Goal: Task Accomplishment & Management: Use online tool/utility

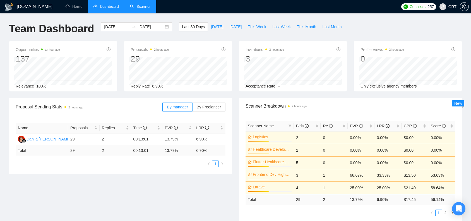
click at [148, 8] on link "Scanner" at bounding box center [140, 6] width 21 height 5
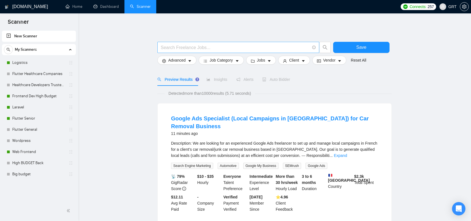
click at [184, 47] on input "text" at bounding box center [235, 47] width 149 height 7
paste input "Full Stack Development Team Needed for Web Project"
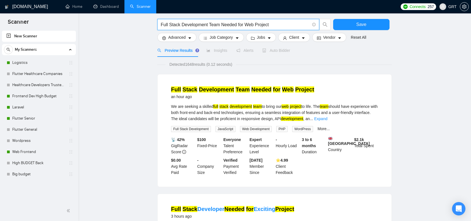
scroll to position [24, 0]
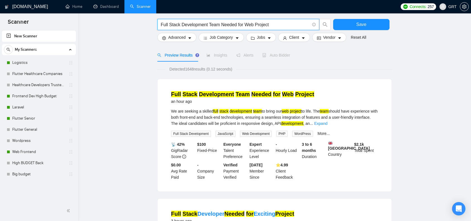
type input "Full Stack Development Team Needed for Web Project"
click at [284, 56] on span "Auto Bidder" at bounding box center [276, 55] width 28 height 4
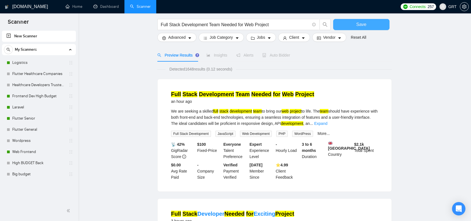
click at [345, 24] on button "Save" at bounding box center [361, 24] width 56 height 11
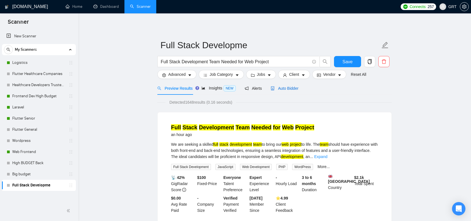
click at [295, 90] on span "Auto Bidder" at bounding box center [285, 88] width 28 height 4
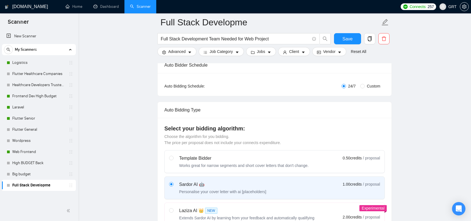
scroll to position [134, 0]
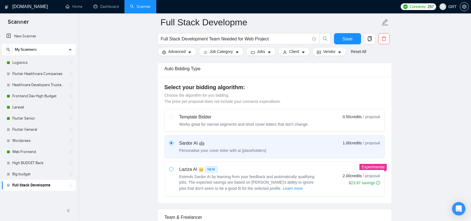
click at [172, 168] on input "radio" at bounding box center [171, 169] width 4 height 4
radio input "true"
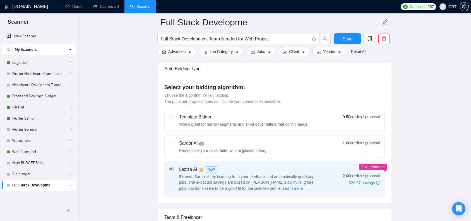
radio input "false"
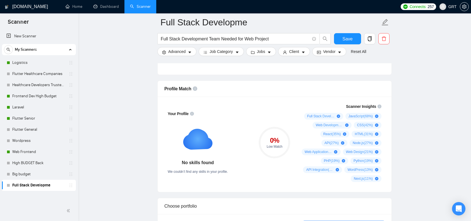
scroll to position [296, 0]
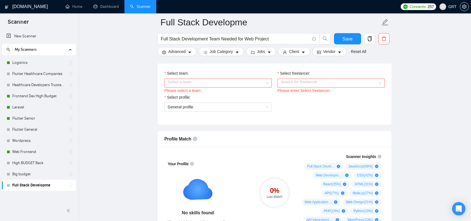
click at [269, 82] on div "Select a team" at bounding box center [218, 83] width 108 height 9
click at [250, 93] on div "ByteCrab" at bounding box center [218, 94] width 101 height 6
click at [265, 105] on span "General profile" at bounding box center [218, 107] width 101 height 8
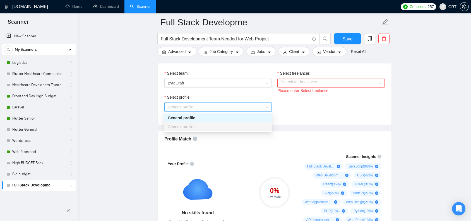
click at [330, 90] on div "Please enter Select freelancer:" at bounding box center [332, 91] width 108 height 6
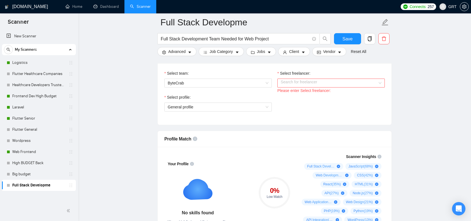
click at [329, 88] on div "Please enter Select freelancer:" at bounding box center [332, 91] width 108 height 6
click at [353, 80] on input "Select freelancer:" at bounding box center [329, 83] width 97 height 8
click at [310, 97] on div "[PERSON_NAME]" at bounding box center [297, 92] width 37 height 9
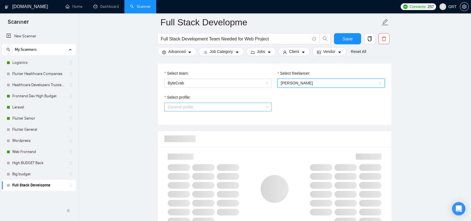
click at [269, 108] on div "General profile" at bounding box center [218, 107] width 108 height 9
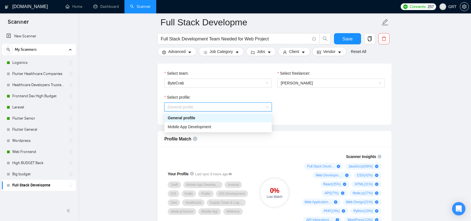
click at [317, 91] on div "Select freelancer: [PERSON_NAME]" at bounding box center [331, 82] width 113 height 24
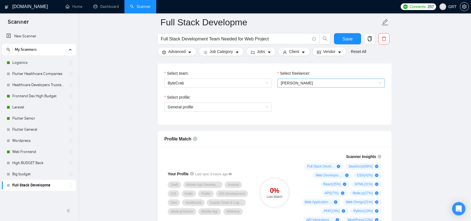
click at [380, 84] on span "[PERSON_NAME]" at bounding box center [331, 83] width 101 height 8
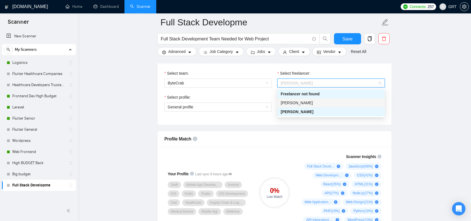
click at [300, 102] on span "[PERSON_NAME]" at bounding box center [297, 103] width 32 height 4
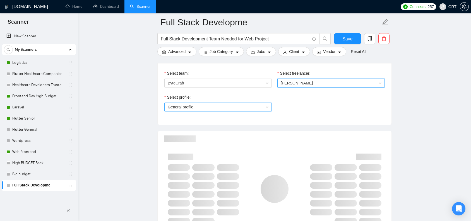
click at [268, 107] on span "General profile" at bounding box center [218, 107] width 101 height 8
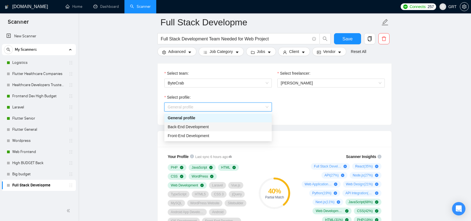
click at [207, 129] on span "Back-End Development" at bounding box center [188, 127] width 41 height 4
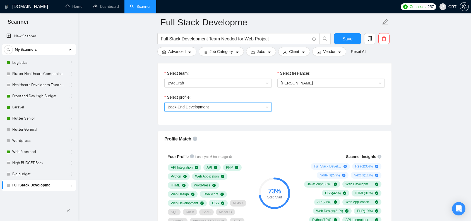
click at [266, 107] on span "Back-End Development" at bounding box center [218, 107] width 101 height 8
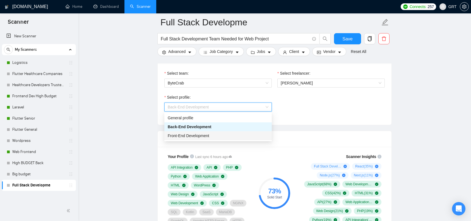
click at [214, 134] on div "Front-End Development" at bounding box center [218, 136] width 101 height 6
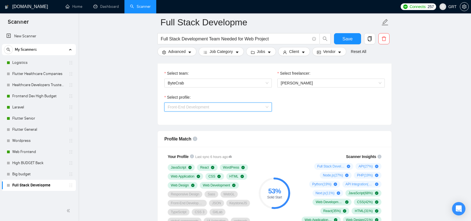
click at [268, 108] on span "Front-End Development" at bounding box center [218, 107] width 101 height 8
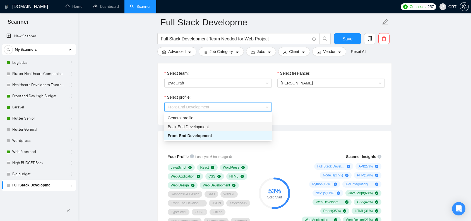
click at [204, 125] on span "Back-End Development" at bounding box center [188, 127] width 41 height 4
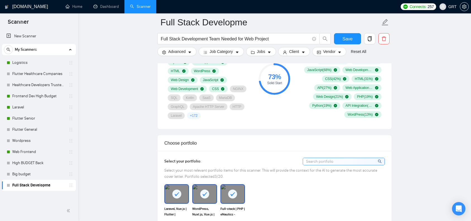
scroll to position [450, 0]
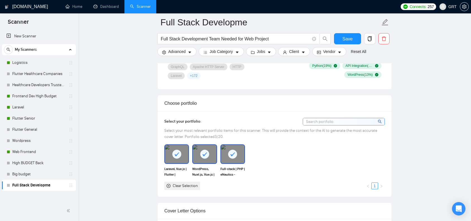
click at [343, 123] on input at bounding box center [344, 121] width 82 height 7
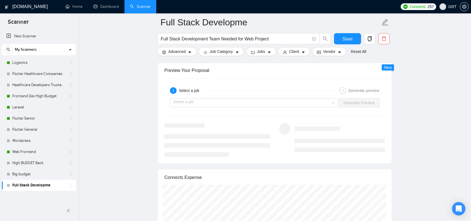
scroll to position [1003, 0]
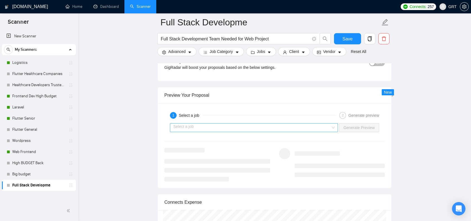
click at [234, 124] on input "search" at bounding box center [251, 128] width 157 height 8
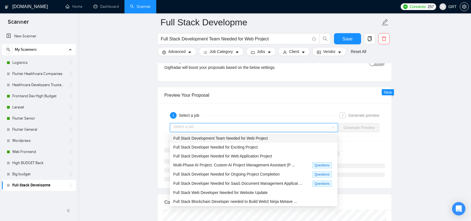
click at [207, 139] on span "Full Stack Development Team Needed for Web Project" at bounding box center [220, 138] width 95 height 4
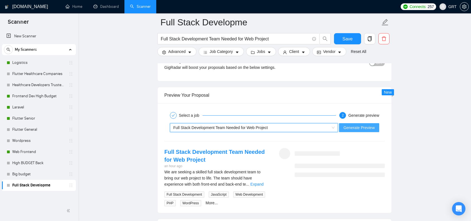
click at [359, 126] on span "Generate Preview" at bounding box center [359, 128] width 31 height 6
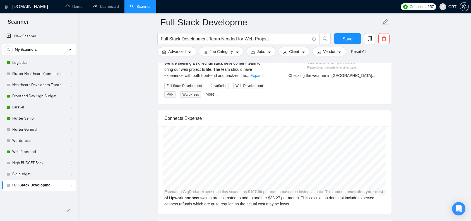
scroll to position [1070, 0]
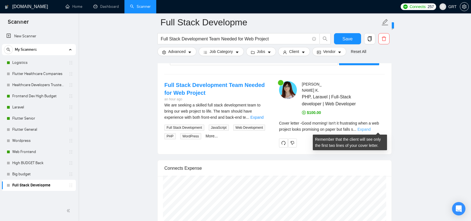
click at [371, 129] on link "Expand" at bounding box center [364, 129] width 13 height 4
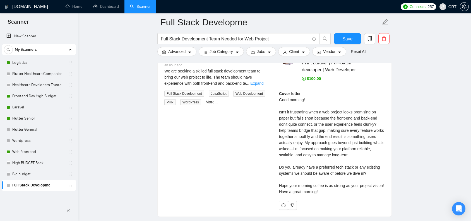
scroll to position [1097, 0]
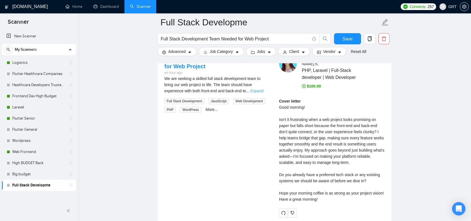
click at [262, 91] on link "Expand" at bounding box center [256, 91] width 13 height 4
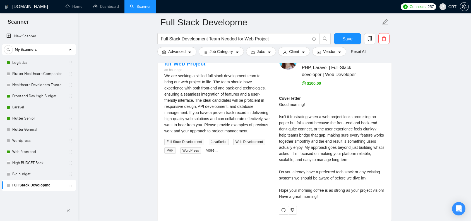
scroll to position [1099, 0]
click at [385, 39] on icon "delete" at bounding box center [384, 38] width 5 height 5
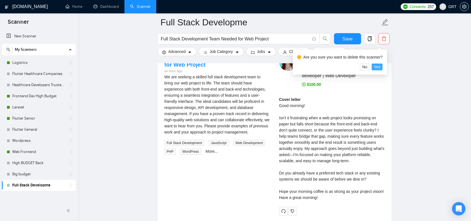
click at [381, 65] on span "Yes" at bounding box center [377, 67] width 6 height 6
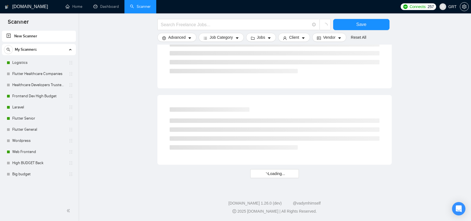
scroll to position [314, 0]
click at [100, 4] on link "Dashboard" at bounding box center [106, 6] width 25 height 5
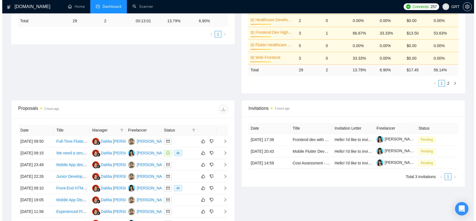
scroll to position [168, 0]
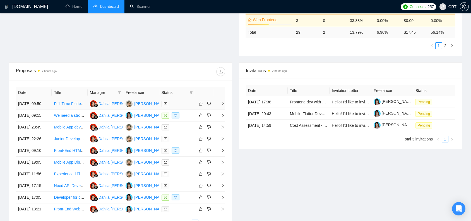
click at [77, 106] on link "Full-Time Flutter Developer Needed" at bounding box center [85, 104] width 62 height 4
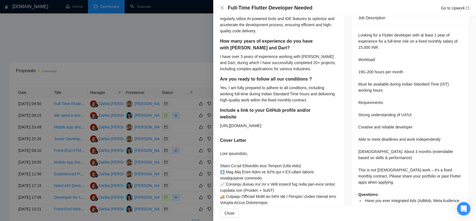
scroll to position [257, 0]
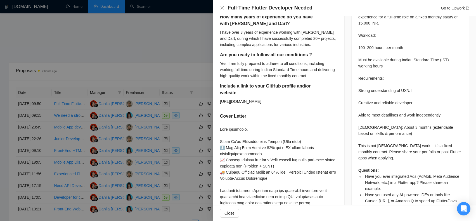
drag, startPoint x: 218, startPoint y: 103, endPoint x: 257, endPoint y: 101, distance: 38.6
click at [263, 102] on div "Have you ever integrated Ads (AdMob, Meta Audience Network, etc.) in a Flutter …" at bounding box center [278, 161] width 131 height 513
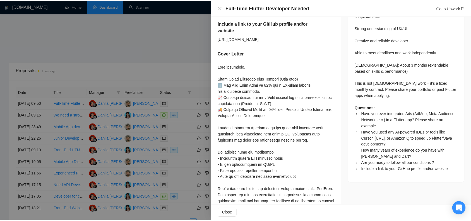
scroll to position [194, 0]
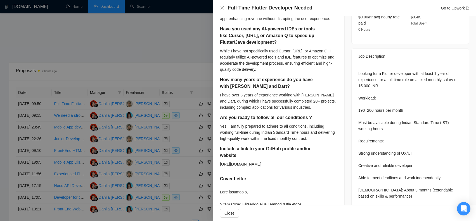
click at [202, 63] on div at bounding box center [238, 110] width 476 height 221
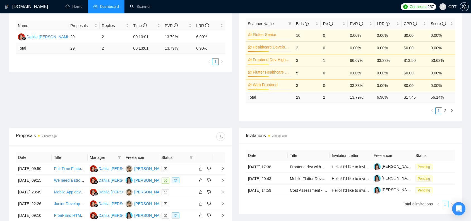
scroll to position [44, 0]
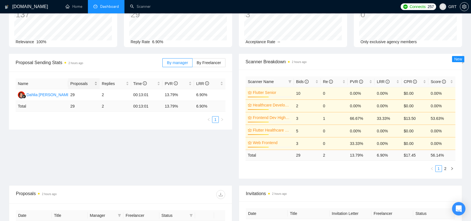
click at [82, 84] on span "Proposals" at bounding box center [81, 84] width 23 height 6
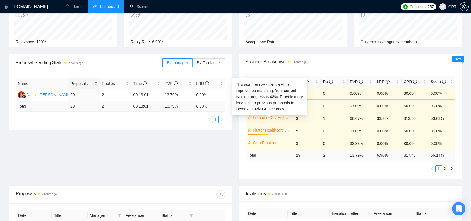
click at [274, 117] on link "Frontend Dev High Budget" at bounding box center [272, 118] width 38 height 6
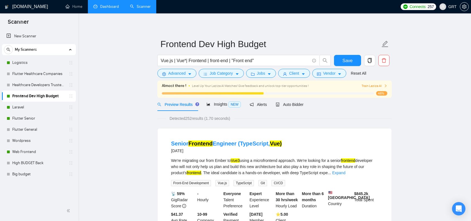
scroll to position [3, 0]
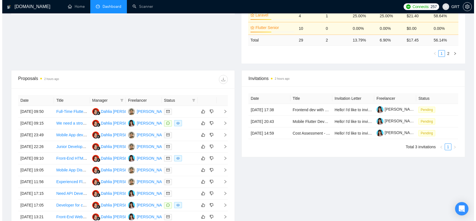
scroll to position [194, 0]
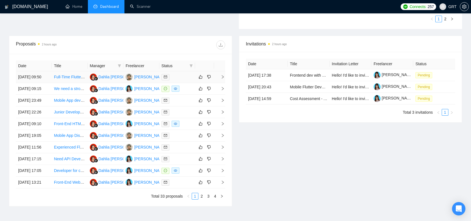
click at [223, 79] on icon "right" at bounding box center [223, 77] width 4 height 4
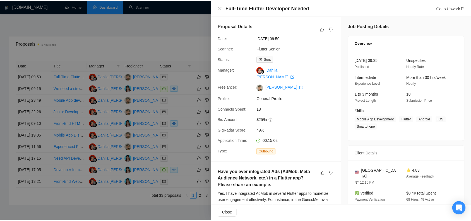
scroll to position [45, 0]
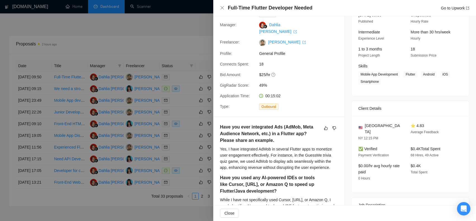
click at [192, 34] on div at bounding box center [238, 110] width 476 height 221
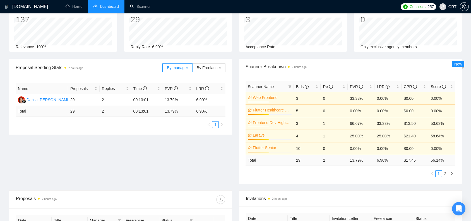
scroll to position [0, 0]
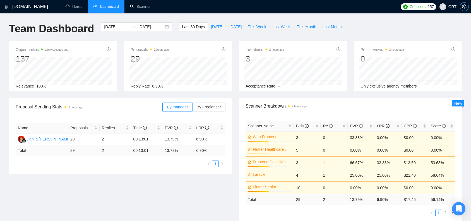
click at [463, 7] on icon "setting" at bounding box center [464, 6] width 4 height 4
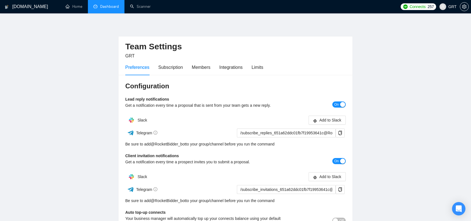
click at [107, 6] on link "Dashboard" at bounding box center [106, 6] width 25 height 5
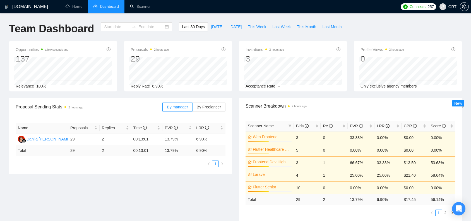
type input "[DATE]"
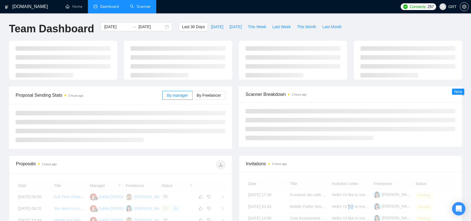
click at [144, 8] on link "Scanner" at bounding box center [140, 6] width 21 height 5
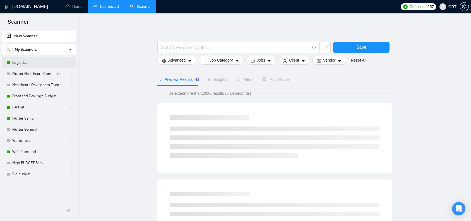
click at [40, 60] on link "Logistics" at bounding box center [38, 62] width 53 height 11
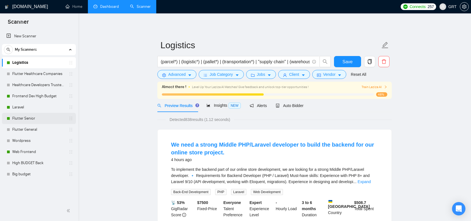
click at [35, 118] on link "Flutter Senior" at bounding box center [38, 118] width 53 height 11
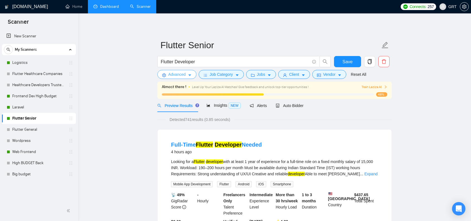
click at [192, 76] on icon "caret-down" at bounding box center [190, 75] width 4 height 4
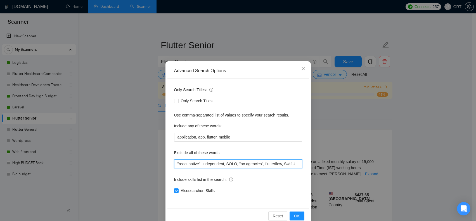
drag, startPoint x: 210, startPoint y: 164, endPoint x: 290, endPoint y: 163, distance: 79.6
click at [290, 163] on input ""react native", independent, SOLO, "no agencies", flutterflow, SwiftUI" at bounding box center [238, 164] width 128 height 9
click at [295, 164] on input ""react native", independent, SOLO, "no agencies", flutterflow, SwiftUI" at bounding box center [238, 164] width 128 height 9
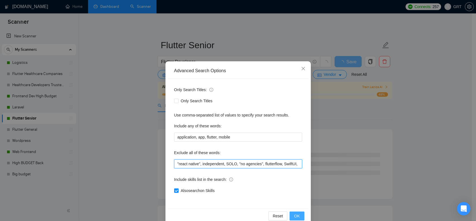
type input ""react native", independent, SOLO, "no agencies", flutterflow, SwiftUI, INR"
click at [296, 213] on button "OK" at bounding box center [296, 216] width 15 height 9
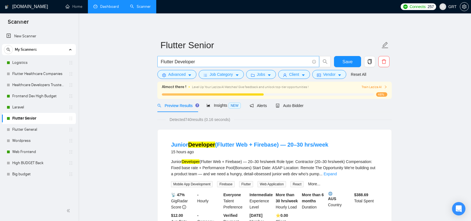
click at [218, 64] on input "Flutter Developer" at bounding box center [235, 61] width 149 height 7
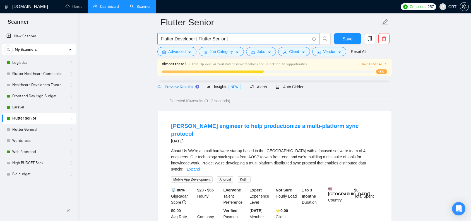
scroll to position [47, 0]
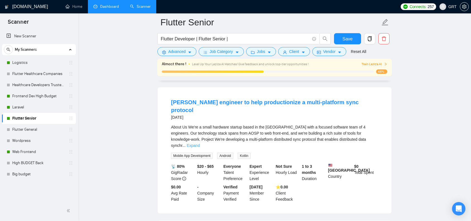
click at [200, 144] on link "Expand" at bounding box center [193, 146] width 13 height 4
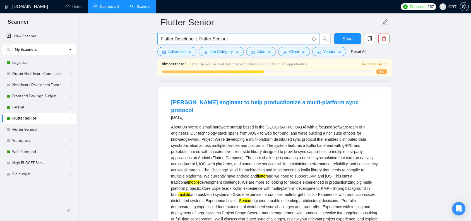
click at [197, 39] on input "Flutter Developer | Flutter Senior |" at bounding box center [235, 38] width 149 height 7
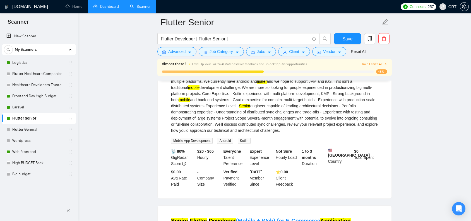
scroll to position [0, 0]
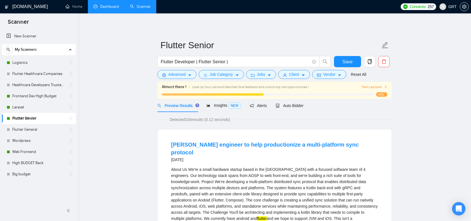
click at [228, 106] on span "Insights NEW" at bounding box center [224, 105] width 34 height 4
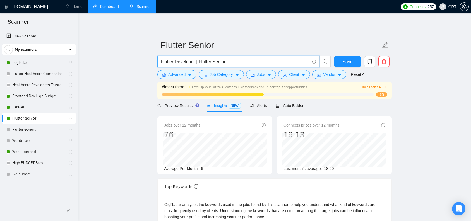
drag, startPoint x: 197, startPoint y: 63, endPoint x: 242, endPoint y: 63, distance: 45.5
click at [242, 63] on input "Flutter Developer | Flutter Senior |" at bounding box center [235, 61] width 149 height 7
drag, startPoint x: 196, startPoint y: 63, endPoint x: 200, endPoint y: 63, distance: 4.5
click at [200, 63] on input "Flutter Developer" at bounding box center [235, 61] width 149 height 7
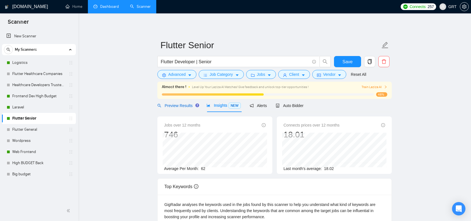
click at [188, 106] on span "Preview Results" at bounding box center [177, 106] width 40 height 4
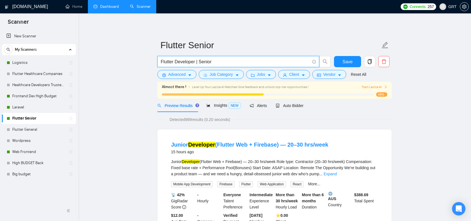
drag, startPoint x: 195, startPoint y: 63, endPoint x: 234, endPoint y: 62, distance: 38.6
click at [234, 62] on input "Flutter Developer | Senior" at bounding box center [235, 61] width 149 height 7
drag, startPoint x: 196, startPoint y: 62, endPoint x: 230, endPoint y: 61, distance: 34.4
click at [230, 61] on input "Flutter Developer | Senior" at bounding box center [235, 61] width 149 height 7
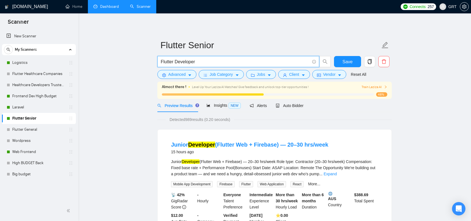
type input "Flutter Developer"
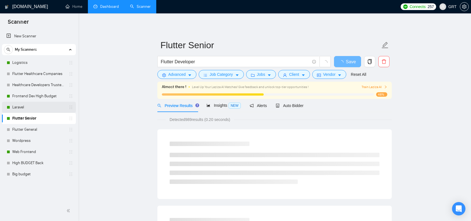
click at [32, 106] on link "Laravel" at bounding box center [38, 107] width 53 height 11
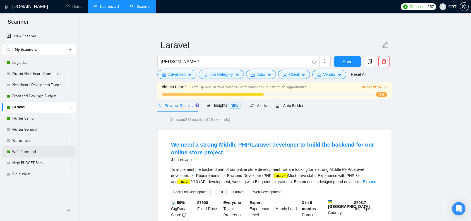
click at [25, 157] on link "Web Frontend" at bounding box center [38, 152] width 53 height 11
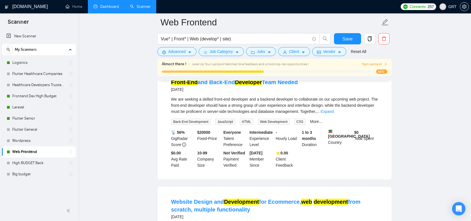
scroll to position [32, 0]
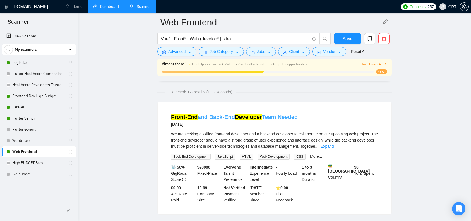
click at [262, 118] on link "Front-End and Back-End Developer Team Needed" at bounding box center [234, 117] width 127 height 6
click at [32, 112] on link "Laravel" at bounding box center [38, 107] width 53 height 11
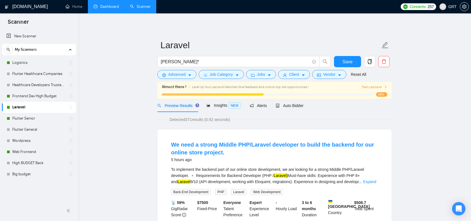
click at [101, 6] on link "Dashboard" at bounding box center [106, 6] width 25 height 5
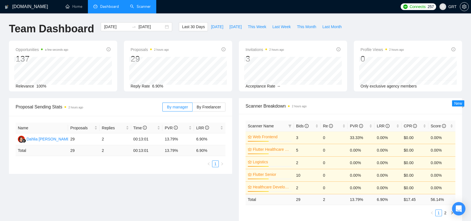
click at [138, 8] on link "Scanner" at bounding box center [140, 6] width 21 height 5
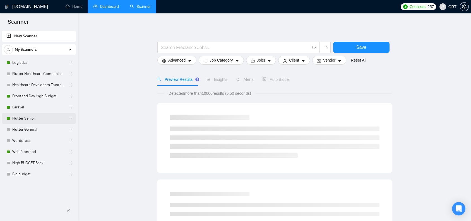
click at [29, 116] on link "Flutter Senior" at bounding box center [38, 118] width 53 height 11
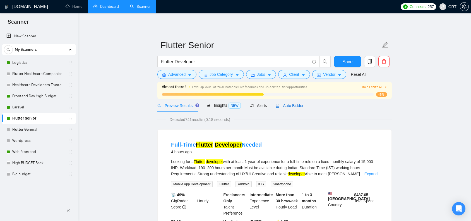
click at [278, 107] on icon "robot" at bounding box center [278, 106] width 4 height 4
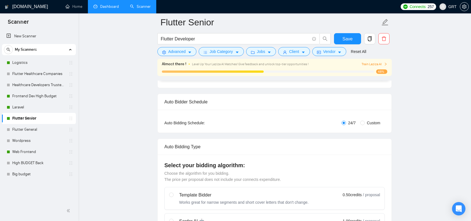
scroll to position [33, 0]
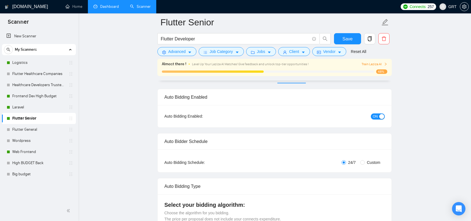
click at [378, 116] on span "ON" at bounding box center [375, 117] width 5 height 6
click at [48, 106] on link "Laravel" at bounding box center [38, 107] width 53 height 11
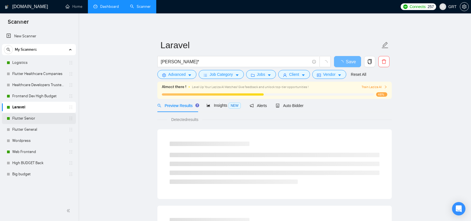
click at [30, 119] on link "Flutter Senior" at bounding box center [38, 118] width 53 height 11
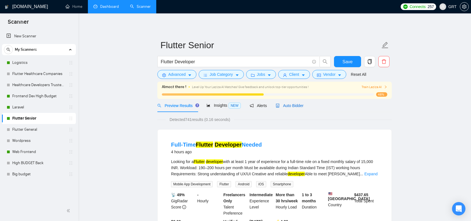
click at [282, 108] on span "Auto Bidder" at bounding box center [290, 106] width 28 height 4
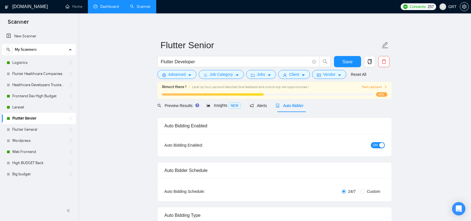
click at [374, 144] on span "ON" at bounding box center [375, 145] width 5 height 6
click at [345, 61] on span "Save" at bounding box center [348, 61] width 10 height 7
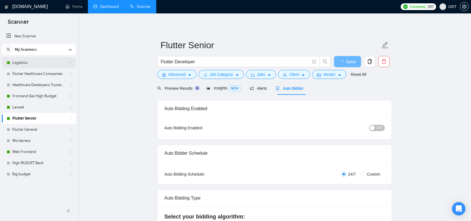
click at [27, 66] on link "Logistics" at bounding box center [38, 62] width 53 height 11
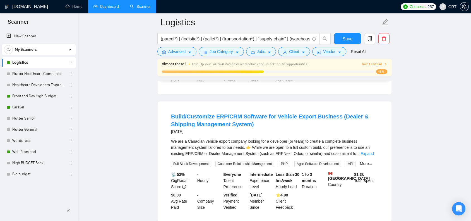
scroll to position [289, 0]
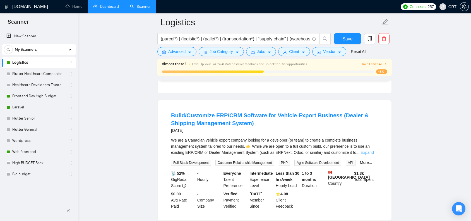
click at [374, 151] on link "Expand" at bounding box center [367, 153] width 13 height 4
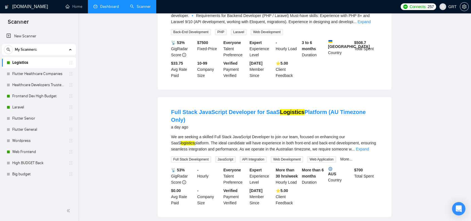
scroll to position [0, 0]
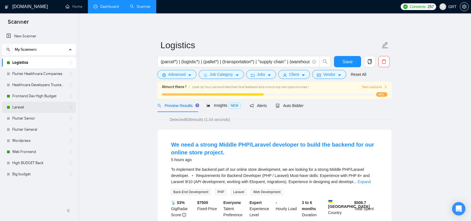
click at [28, 104] on link "Laravel" at bounding box center [38, 107] width 53 height 11
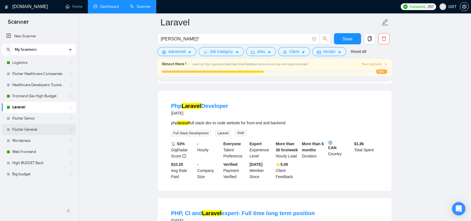
scroll to position [256, 0]
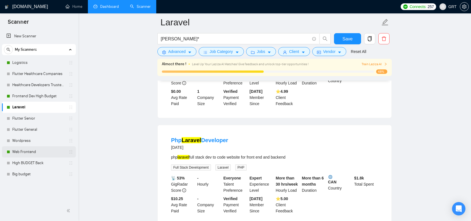
click at [23, 152] on link "Web Frontend" at bounding box center [38, 152] width 53 height 11
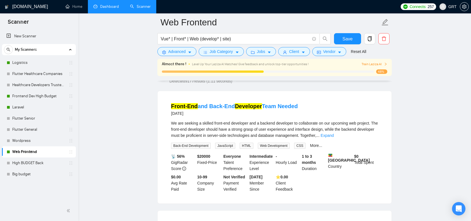
scroll to position [42, 0]
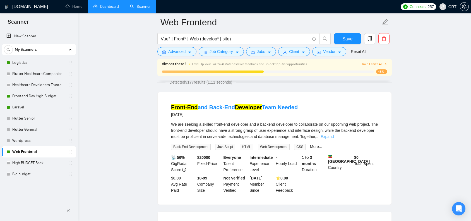
click at [334, 138] on link "Expand" at bounding box center [327, 137] width 13 height 4
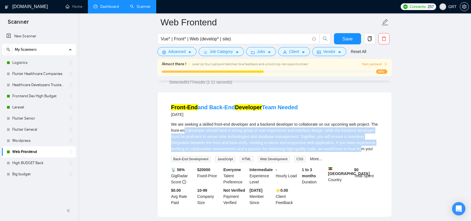
drag, startPoint x: 208, startPoint y: 128, endPoint x: 211, endPoint y: 153, distance: 25.0
click at [211, 152] on div "We are seeking a skilled front-end developer and a backend developer to collabo…" at bounding box center [274, 136] width 207 height 31
click at [215, 141] on div "We are seeking a skilled front-end developer and a backend developer to collabo…" at bounding box center [274, 136] width 207 height 31
drag, startPoint x: 179, startPoint y: 128, endPoint x: 209, endPoint y: 153, distance: 38.9
click at [209, 152] on div "We are seeking a skilled front-end developer and a backend developer to collabo…" at bounding box center [274, 136] width 207 height 31
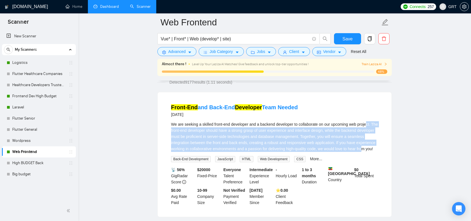
click at [209, 145] on div "We are seeking a skilled front-end developer and a backend developer to collabo…" at bounding box center [274, 136] width 207 height 31
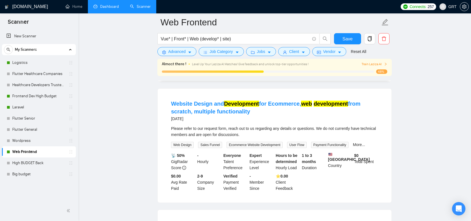
scroll to position [0, 0]
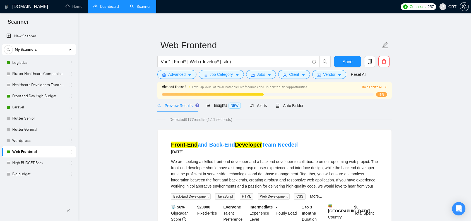
click at [102, 4] on link "Dashboard" at bounding box center [106, 6] width 25 height 5
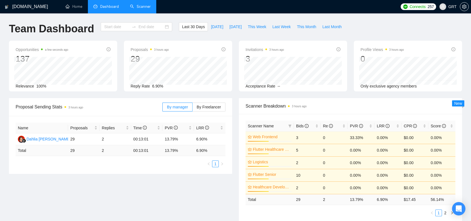
type input "[DATE]"
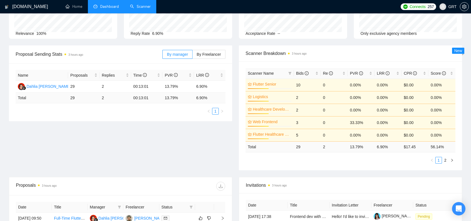
scroll to position [4, 0]
